Goal: Task Accomplishment & Management: Manage account settings

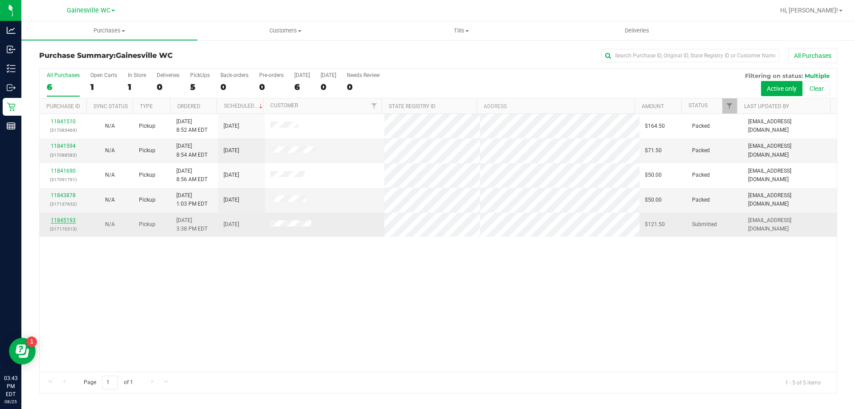
click at [56, 220] on link "11845193" at bounding box center [63, 220] width 25 height 6
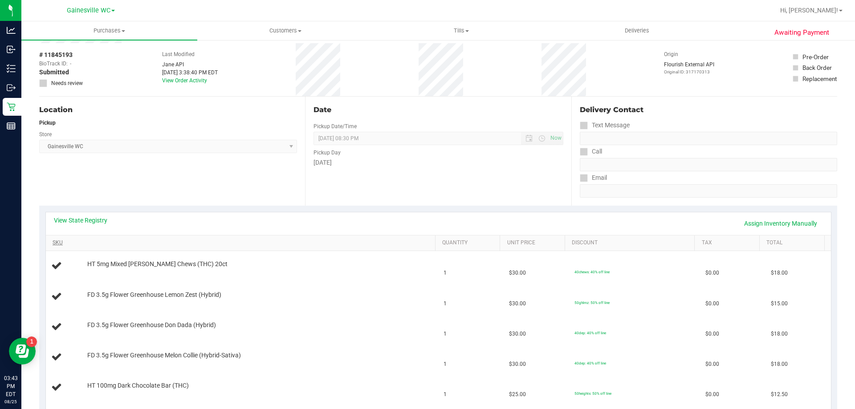
scroll to position [134, 0]
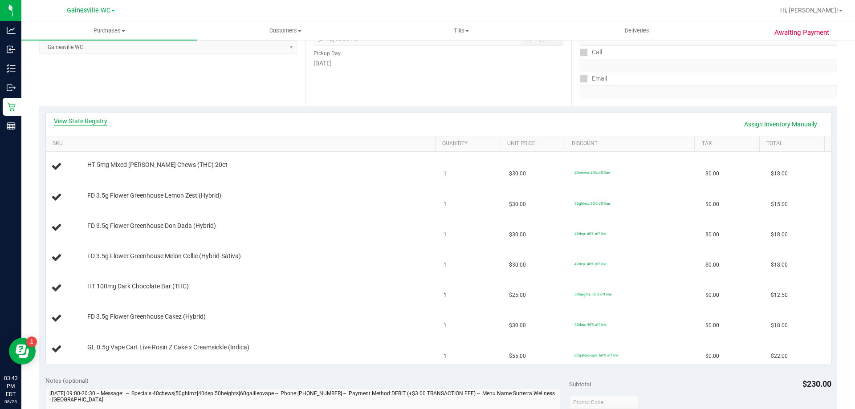
click at [91, 118] on link "View State Registry" at bounding box center [80, 121] width 53 height 9
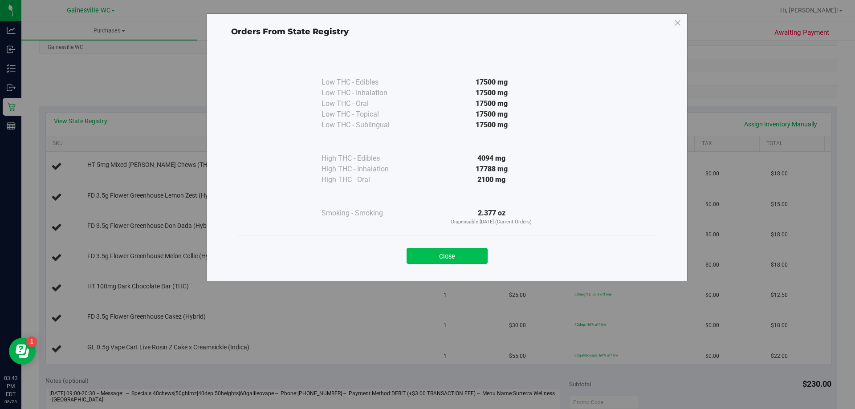
click at [464, 257] on button "Close" at bounding box center [447, 256] width 81 height 16
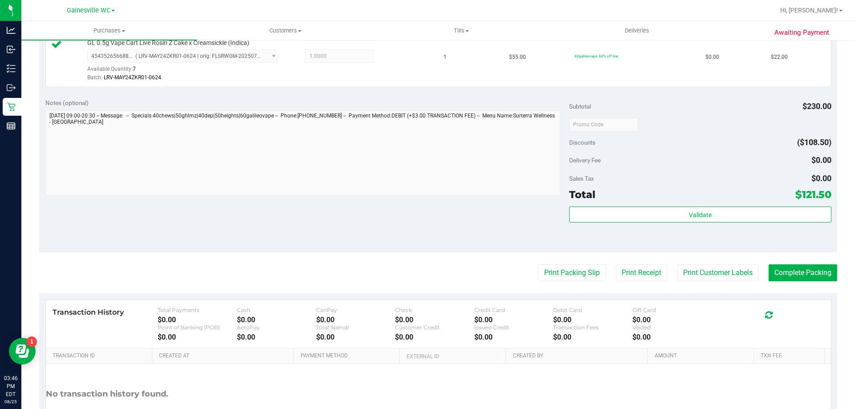
scroll to position [628, 0]
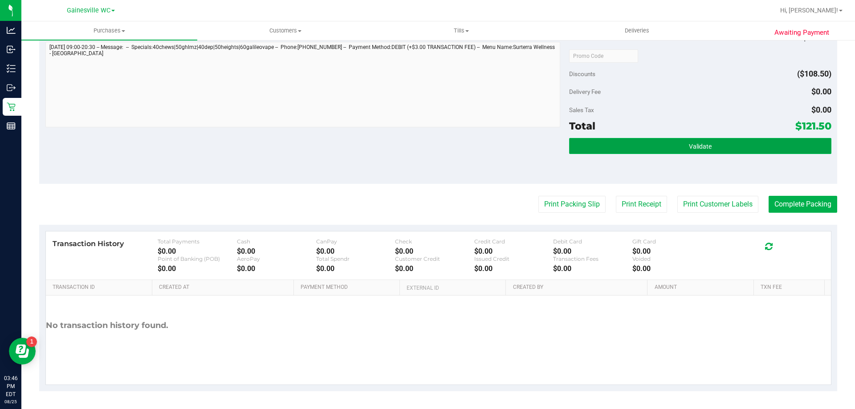
click at [670, 147] on button "Validate" at bounding box center [700, 146] width 262 height 16
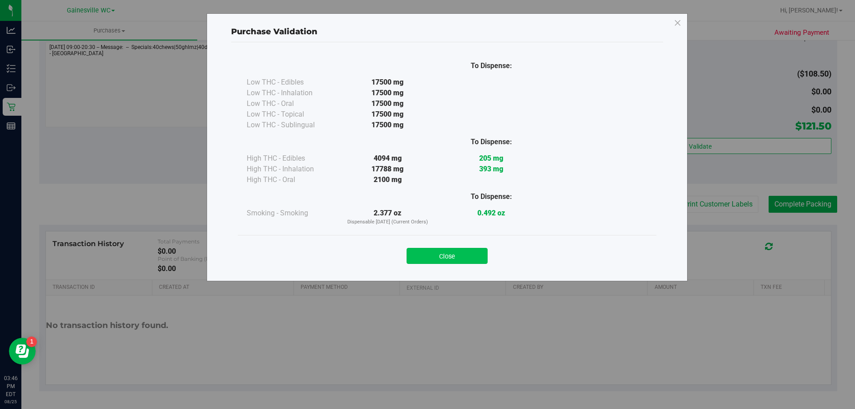
click at [455, 259] on button "Close" at bounding box center [447, 256] width 81 height 16
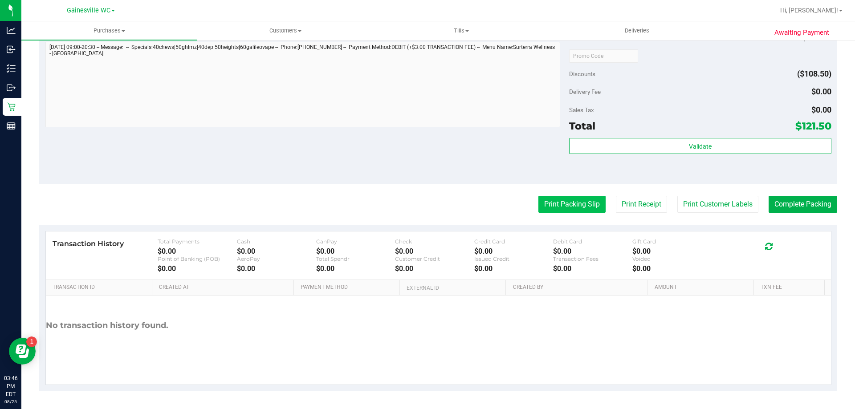
click at [575, 210] on button "Print Packing Slip" at bounding box center [572, 204] width 67 height 17
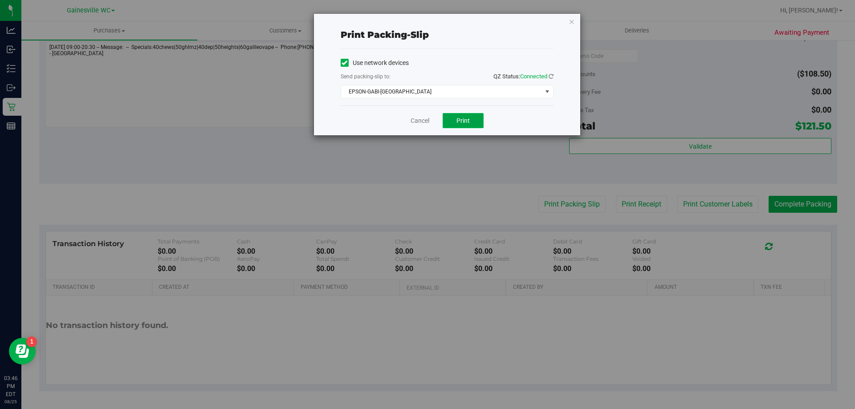
click at [468, 121] on span "Print" at bounding box center [463, 120] width 13 height 7
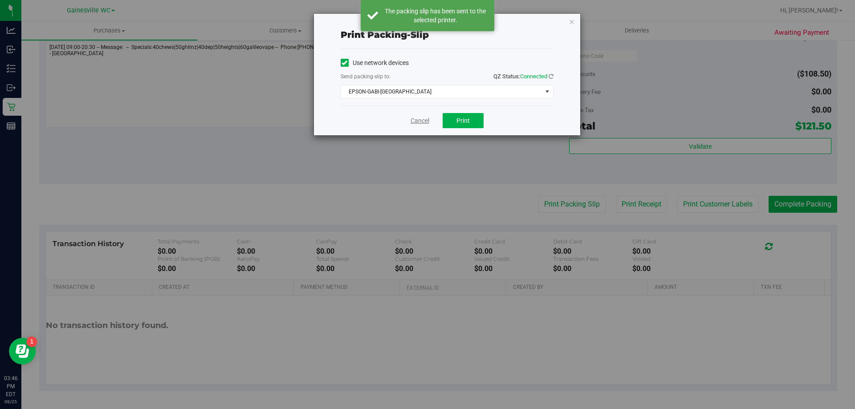
click at [413, 123] on link "Cancel" at bounding box center [420, 120] width 19 height 9
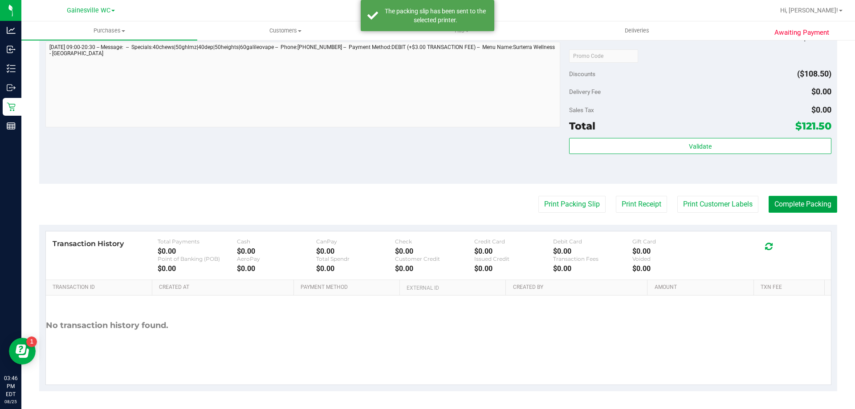
click at [780, 203] on button "Complete Packing" at bounding box center [803, 204] width 69 height 17
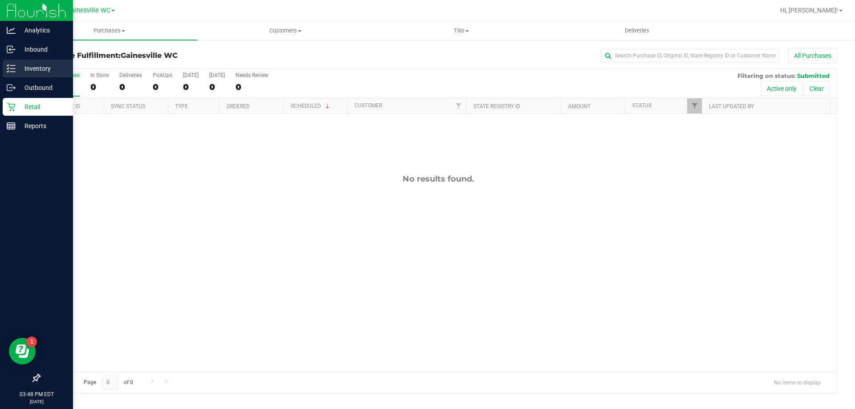
click at [41, 62] on div "Inventory" at bounding box center [38, 69] width 70 height 18
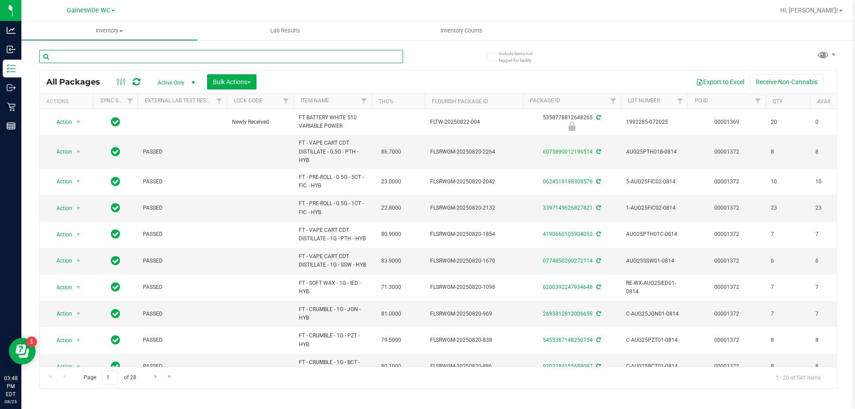
click at [142, 59] on input "text" at bounding box center [221, 56] width 364 height 13
type input "5460063602479613"
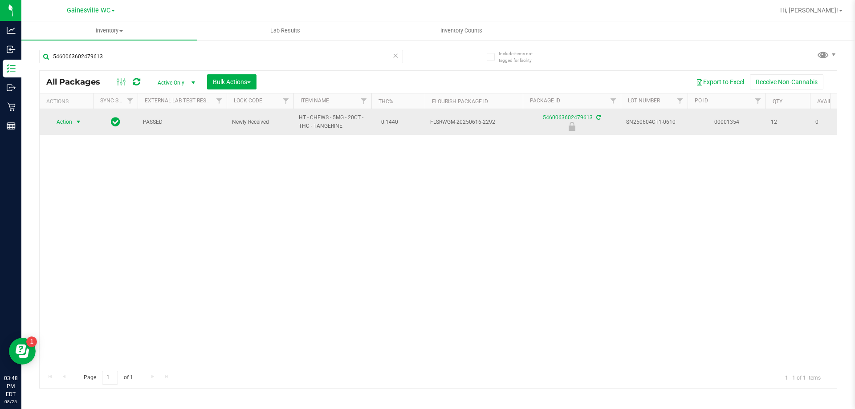
click at [76, 124] on span "select" at bounding box center [78, 122] width 7 height 7
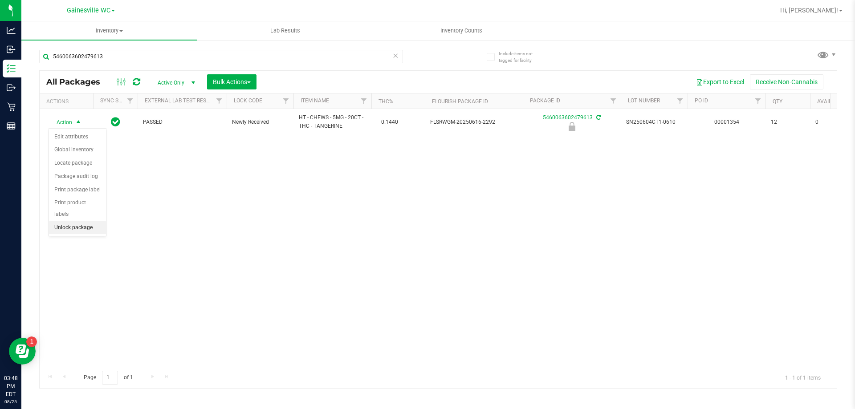
click at [76, 221] on li "Unlock package" at bounding box center [77, 227] width 57 height 13
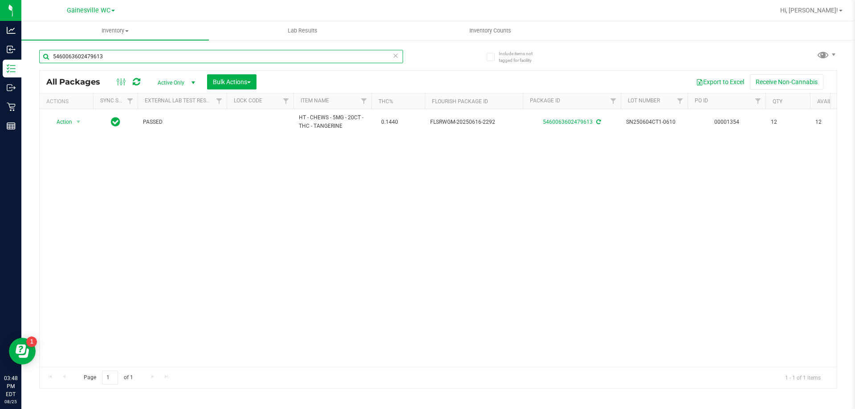
drag, startPoint x: 67, startPoint y: 50, endPoint x: 26, endPoint y: 51, distance: 40.5
click at [26, 51] on div "Include items not tagged for facility 5460063602479613 All Packages Active Only…" at bounding box center [438, 175] width 834 height 272
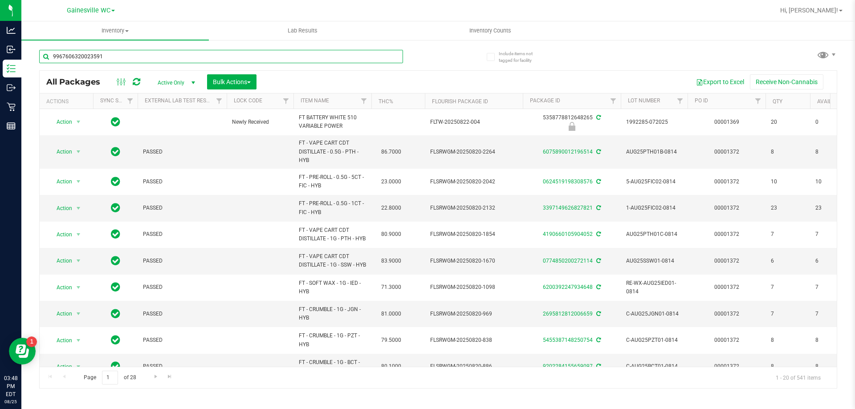
type input "9967606320023591"
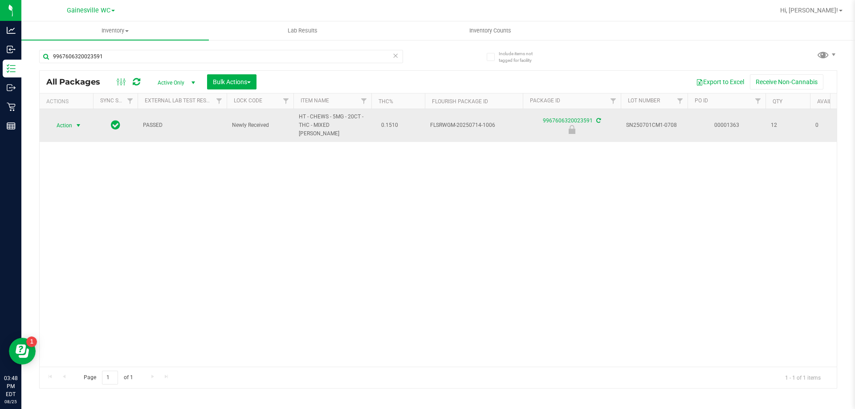
click at [80, 122] on span "select" at bounding box center [78, 125] width 7 height 7
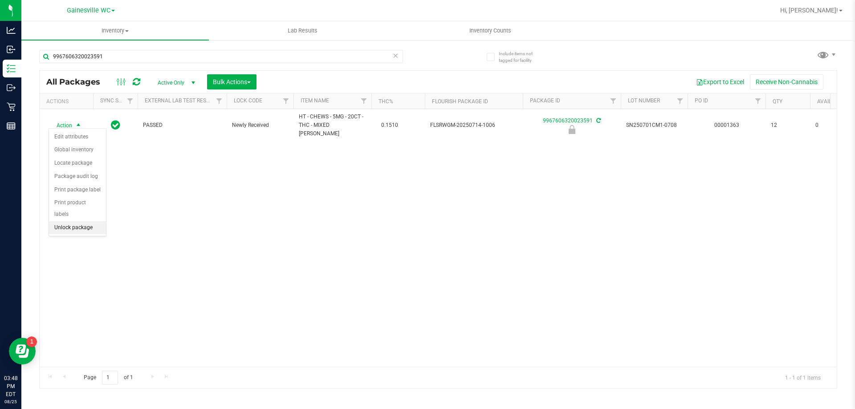
click at [73, 221] on li "Unlock package" at bounding box center [77, 227] width 57 height 13
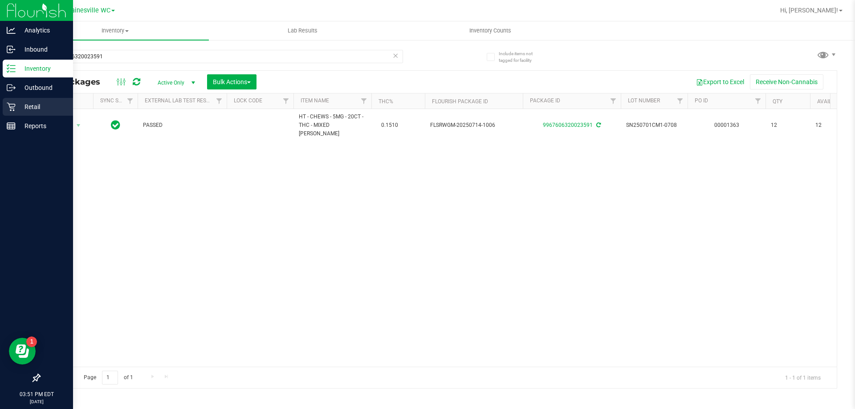
click at [32, 111] on p "Retail" at bounding box center [42, 107] width 53 height 11
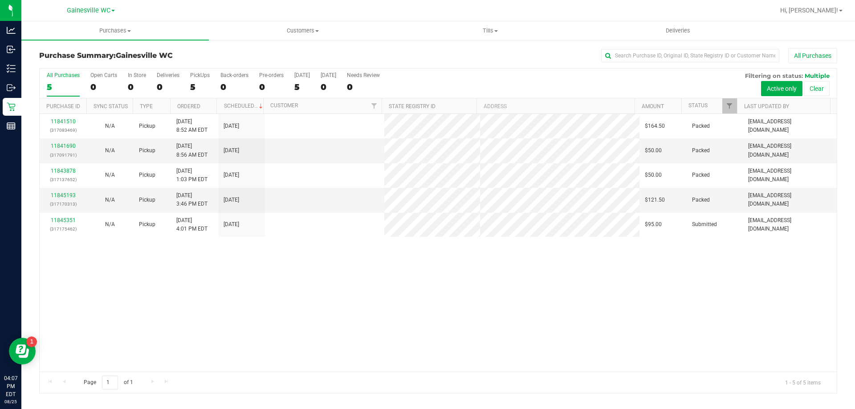
click at [437, 276] on div "11841510 (317083469) N/A Pickup [DATE] 8:52 AM EDT 8/25/2025 $164.50 Packed [EM…" at bounding box center [439, 243] width 798 height 258
click at [68, 223] on link "11845351" at bounding box center [63, 220] width 25 height 6
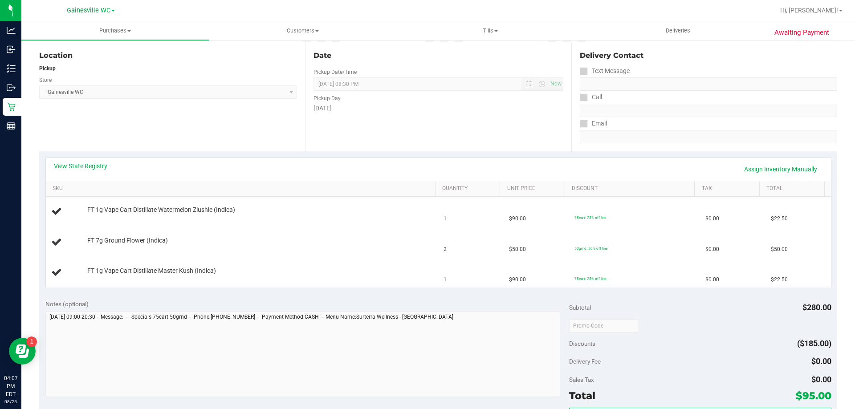
scroll to position [89, 0]
click at [311, 293] on div "View State Registry Assign Inventory Manually SKU Quantity Unit Price Discount …" at bounding box center [438, 222] width 798 height 142
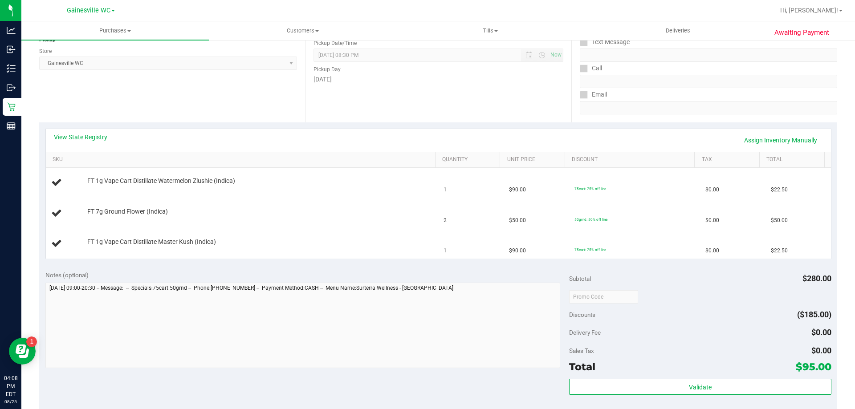
scroll to position [134, 0]
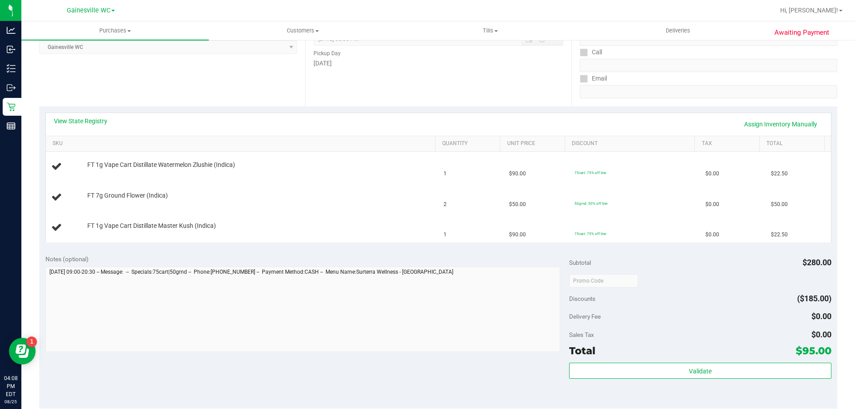
click at [392, 125] on div "View State Registry Assign Inventory Manually" at bounding box center [438, 124] width 769 height 15
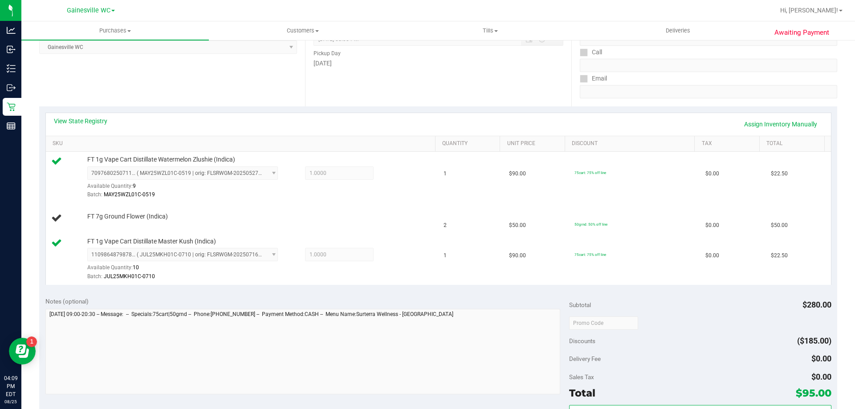
click at [378, 127] on div "View State Registry Assign Inventory Manually" at bounding box center [438, 124] width 769 height 15
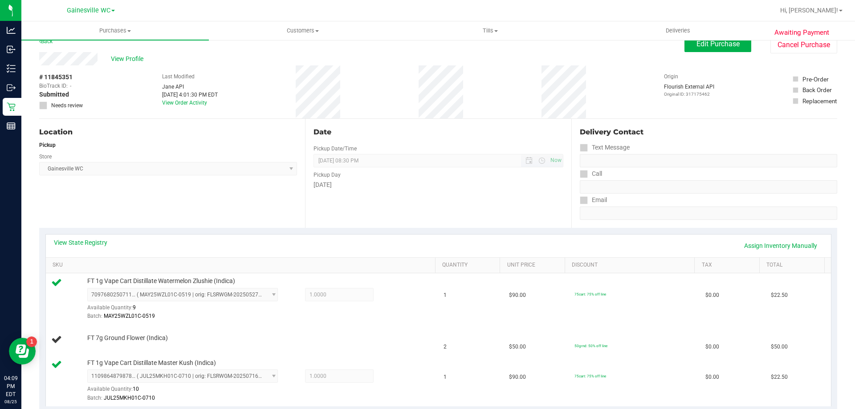
scroll to position [0, 0]
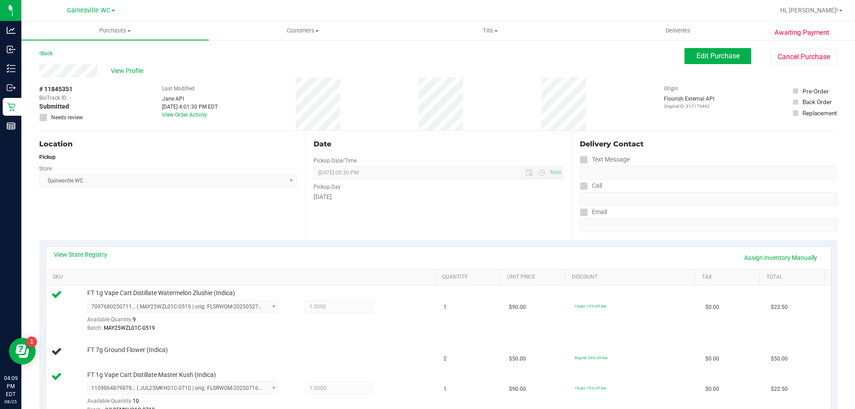
click at [409, 128] on div "# 11845351 BioTrack ID: - Submitted Needs review Last Modified [PERSON_NAME] AP…" at bounding box center [438, 104] width 798 height 53
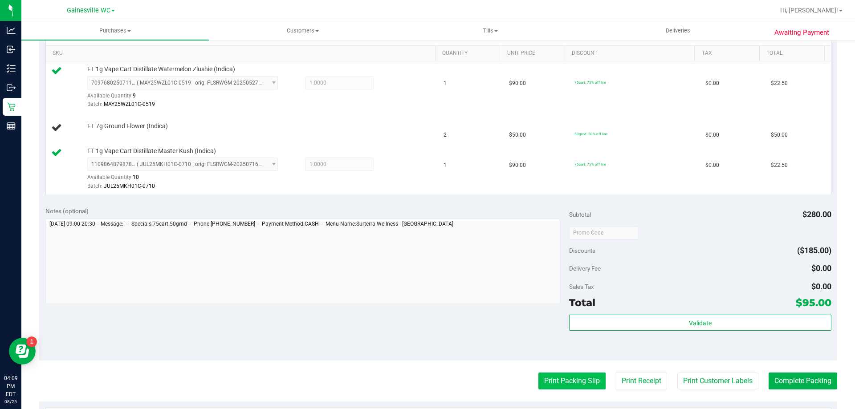
scroll to position [356, 0]
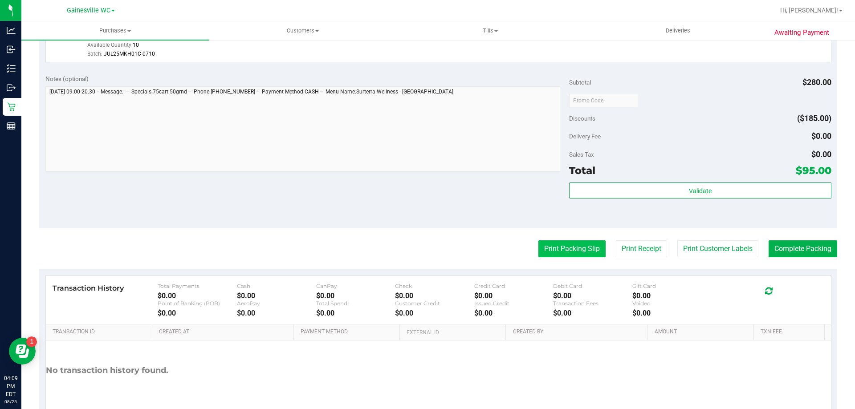
click at [574, 249] on button "Print Packing Slip" at bounding box center [572, 249] width 67 height 17
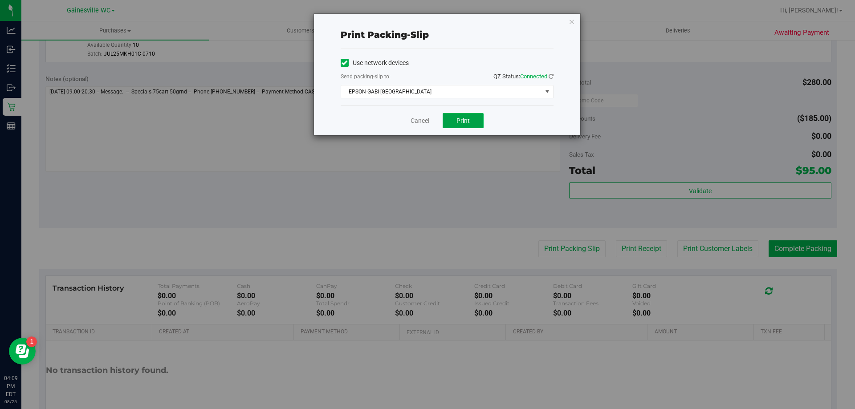
click at [460, 119] on span "Print" at bounding box center [463, 120] width 13 height 7
click at [427, 123] on link "Cancel" at bounding box center [420, 120] width 19 height 9
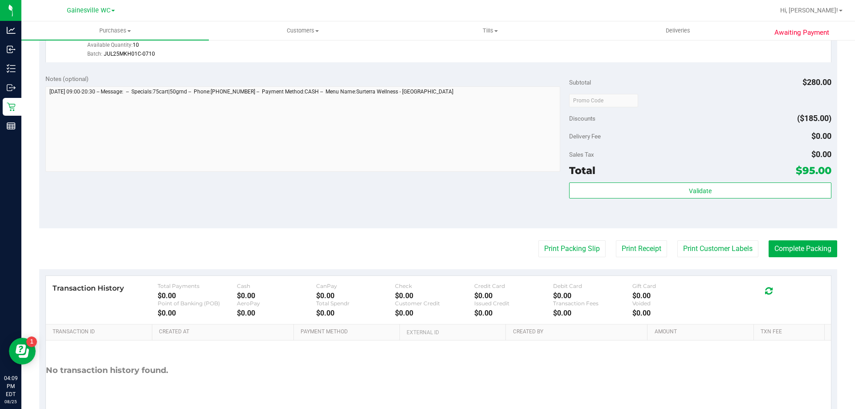
click at [401, 187] on div "Notes (optional) Subtotal $280.00 Discounts ($185.00) Delivery Fee $0.00 Sales …" at bounding box center [438, 148] width 798 height 160
click at [411, 201] on div "Notes (optional) Subtotal $280.00 Discounts ($185.00) Delivery Fee $0.00 Sales …" at bounding box center [438, 148] width 798 height 160
click at [222, 180] on div "Notes (optional) Subtotal $280.00 Discounts ($185.00) Delivery Fee $0.00 Sales …" at bounding box center [438, 148] width 798 height 160
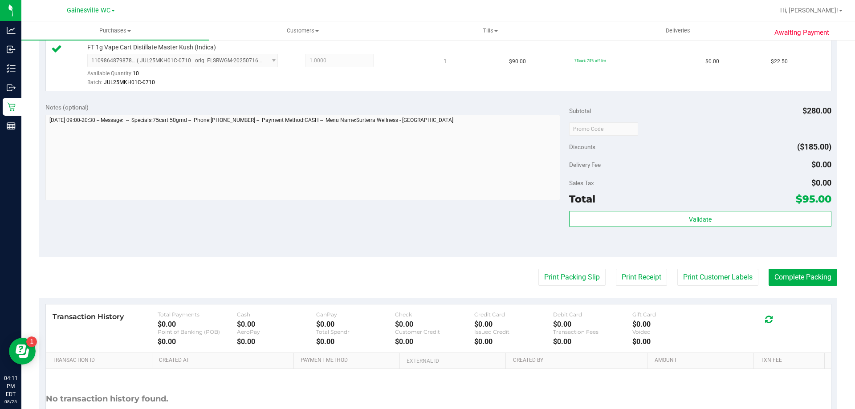
scroll to position [312, 0]
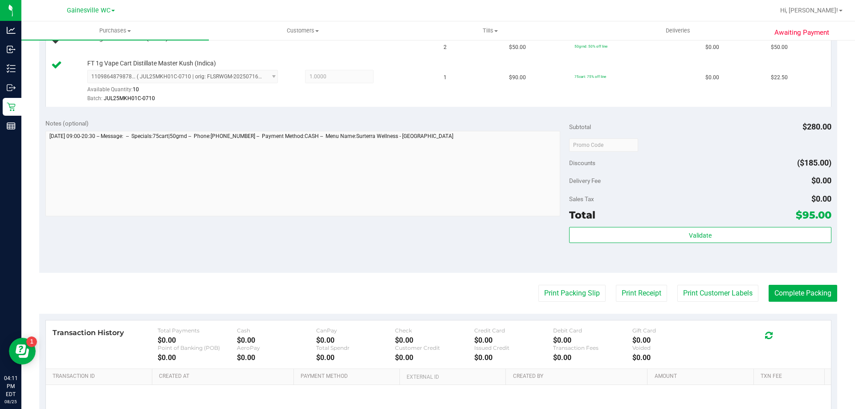
drag, startPoint x: 243, startPoint y: 241, endPoint x: 245, endPoint y: 236, distance: 5.4
click at [245, 236] on div "Notes (optional) Subtotal $280.00 Discounts ($185.00) Delivery Fee $0.00 Sales …" at bounding box center [438, 193] width 798 height 160
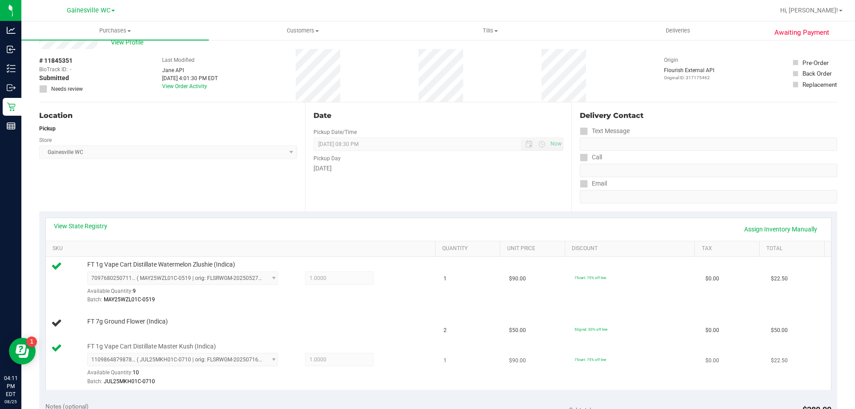
scroll to position [45, 0]
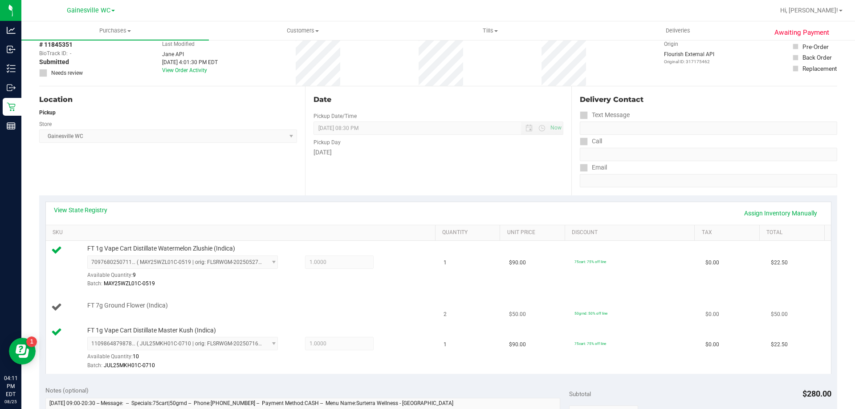
click at [313, 302] on div "FT 7g Ground Flower (Indica)" at bounding box center [257, 306] width 348 height 9
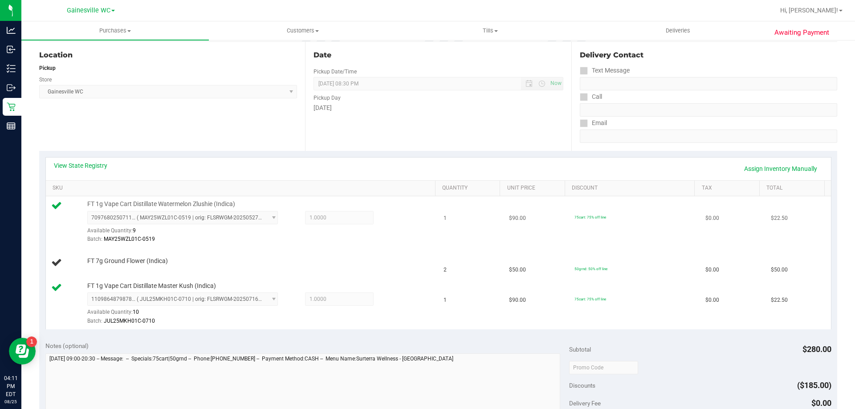
click at [401, 233] on div "7097680250711117 ( MAY25WZL01C-0519 | orig: FLSRWGM-20250527-2332 ) 70976802507…" at bounding box center [259, 227] width 344 height 33
click at [627, 172] on div "View State Registry Assign Inventory Manually" at bounding box center [438, 168] width 769 height 15
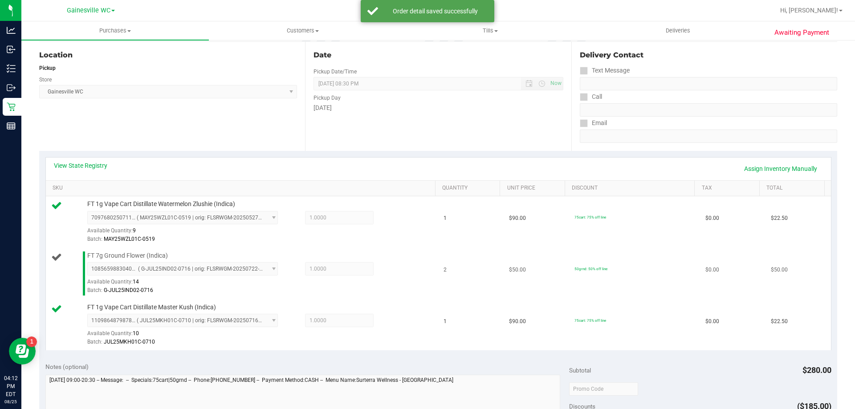
click at [246, 252] on div "FT 7g Ground Flower (Indica) 1085659883040642 ( G-JUL25IND02-0716 | orig: FLSRW…" at bounding box center [257, 274] width 348 height 44
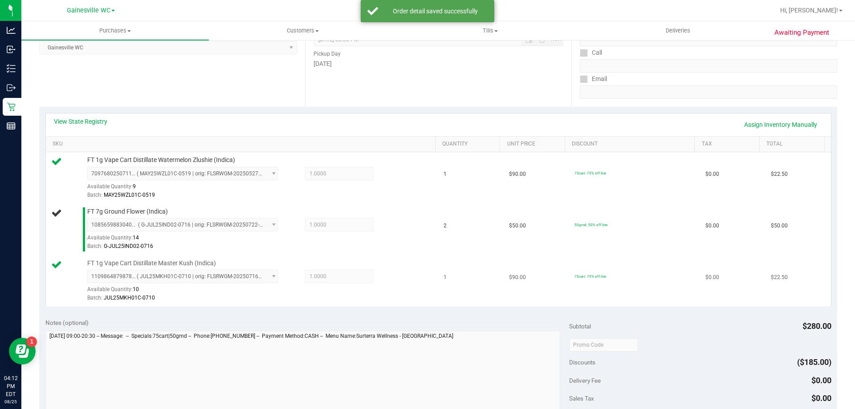
scroll to position [134, 0]
click at [170, 241] on div "Available Quantity: 14" at bounding box center [187, 239] width 200 height 17
click at [228, 100] on div "Location Pickup Store [GEOGRAPHIC_DATA] WC Select Store [PERSON_NAME][GEOGRAPHI…" at bounding box center [172, 51] width 266 height 109
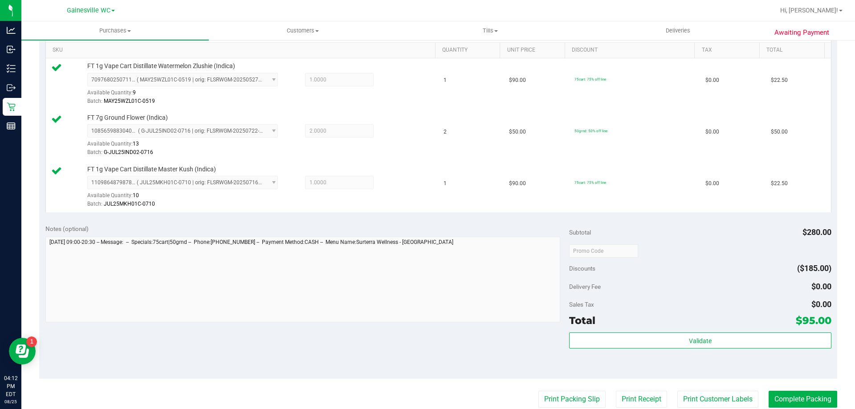
scroll to position [312, 0]
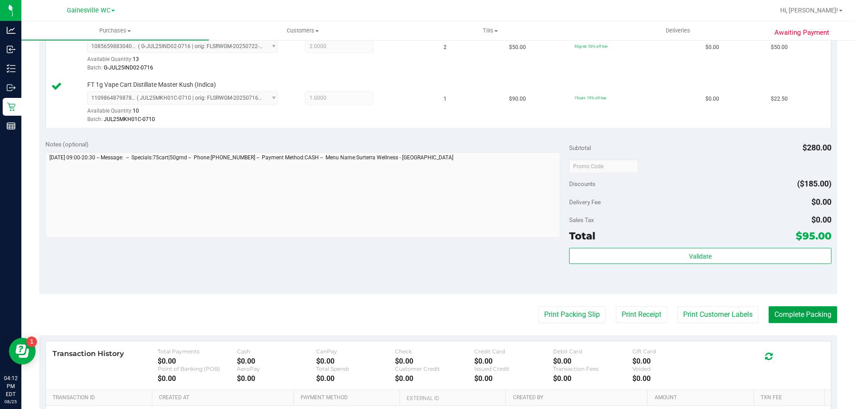
click at [814, 312] on button "Complete Packing" at bounding box center [803, 315] width 69 height 17
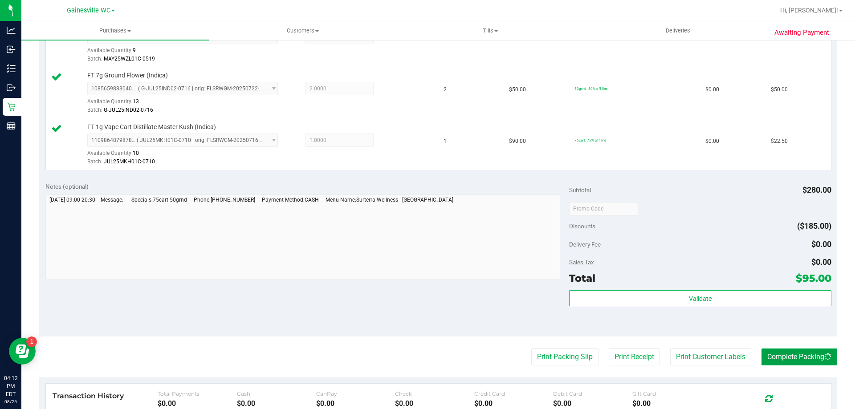
scroll to position [223, 0]
